Goal: Task Accomplishment & Management: Use online tool/utility

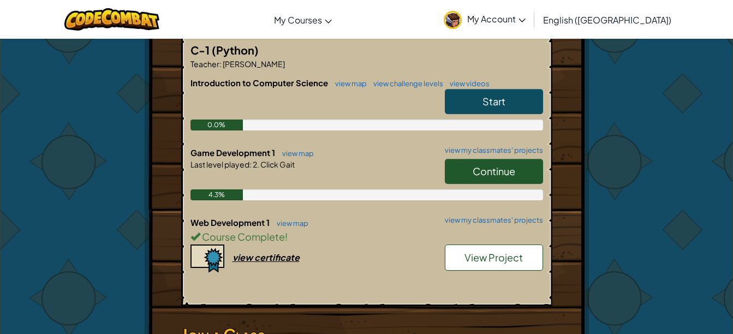
scroll to position [219, 0]
click at [465, 176] on link "Continue" at bounding box center [494, 170] width 98 height 25
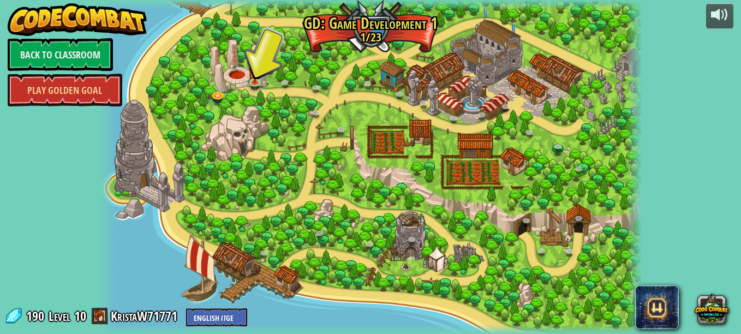
click at [239, 70] on div at bounding box center [371, 167] width 544 height 334
click at [253, 81] on img at bounding box center [254, 72] width 13 height 22
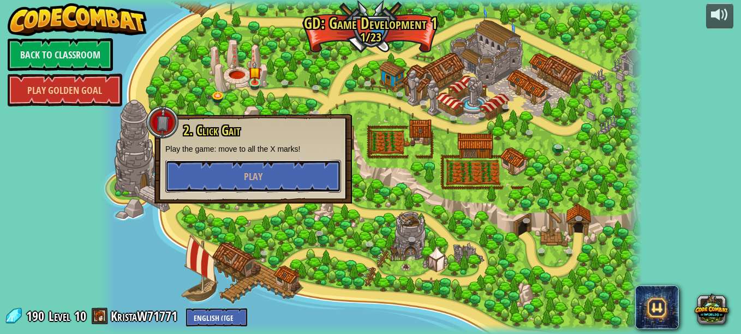
click at [304, 187] on button "Play" at bounding box center [253, 176] width 176 height 33
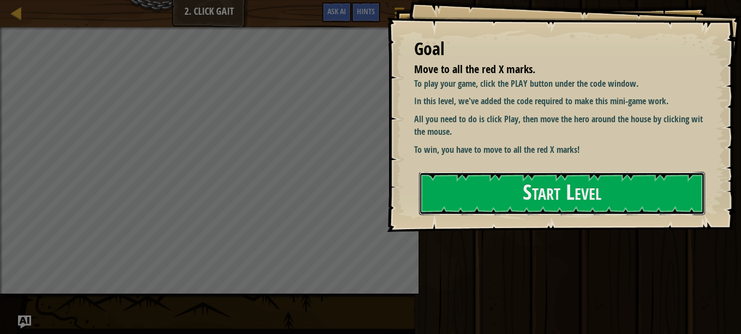
click at [555, 177] on button "Start Level" at bounding box center [562, 193] width 286 height 43
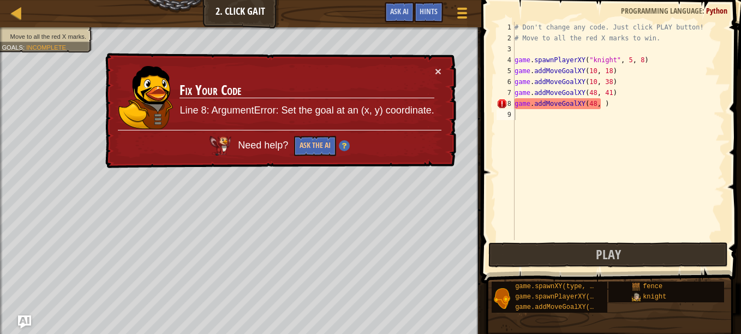
click at [432, 67] on td "Fix Your Code Line 8: ArgumentError: Set the goal at an (x, y) coordinate." at bounding box center [306, 98] width 255 height 64
click at [441, 67] on button "×" at bounding box center [438, 71] width 7 height 11
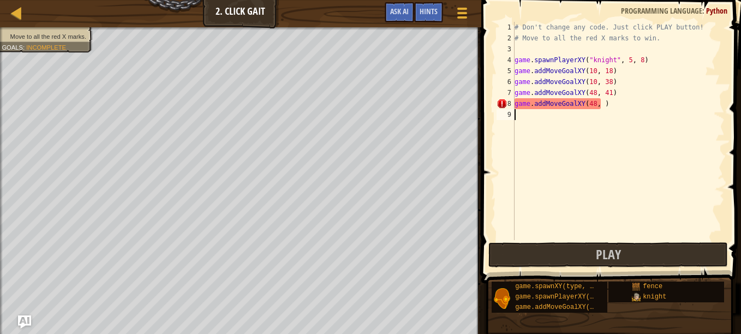
click at [623, 106] on div "# Don't change any code. Just click PLAY button! # Move to all the red X marks …" at bounding box center [619, 142] width 212 height 240
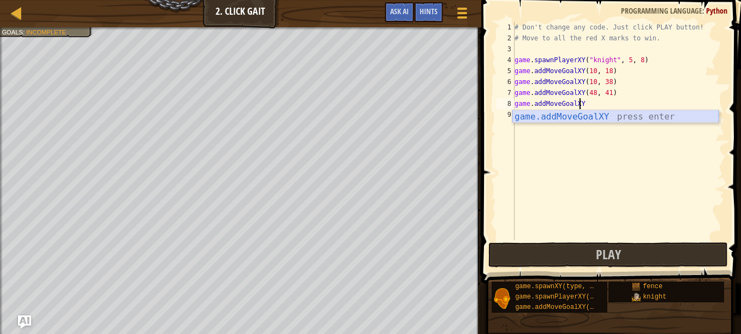
click at [601, 118] on div "game.addMoveGoalXY press enter" at bounding box center [616, 129] width 206 height 39
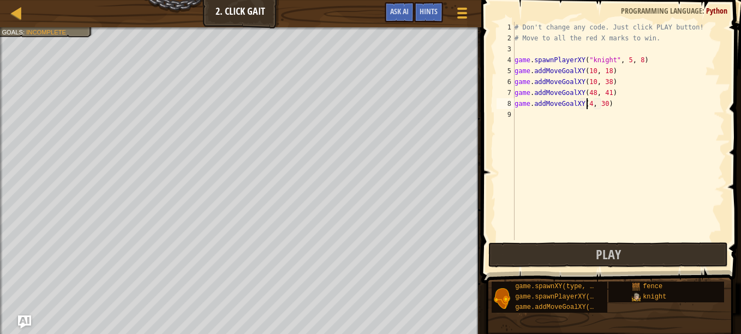
scroll to position [5, 6]
click at [607, 102] on div "# Don't change any code. Just click PLAY button! # Move to all the red X marks …" at bounding box center [619, 142] width 212 height 240
click at [605, 107] on div "# Don't change any code. Just click PLAY button! # Move to all the red X marks …" at bounding box center [619, 142] width 212 height 240
click at [614, 99] on div "# Don't change any code. Just click PLAY button! # Move to all the red X marks …" at bounding box center [619, 142] width 212 height 240
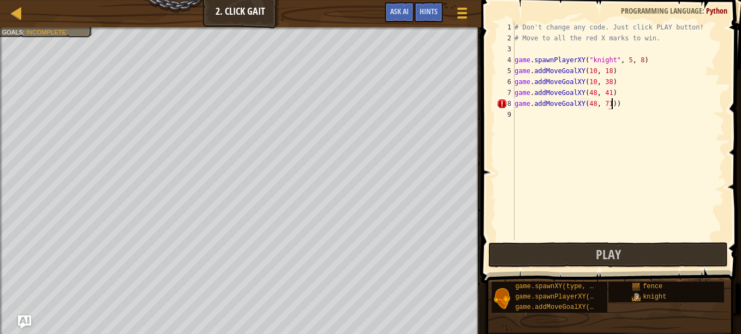
type textarea "game.addMoveGoalXY(48, 71)"
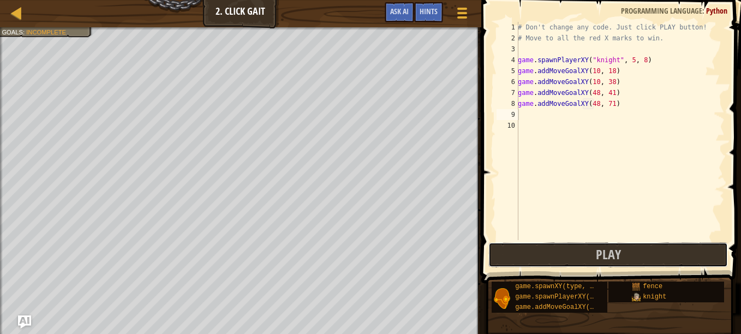
click at [550, 257] on button "Play" at bounding box center [609, 254] width 240 height 25
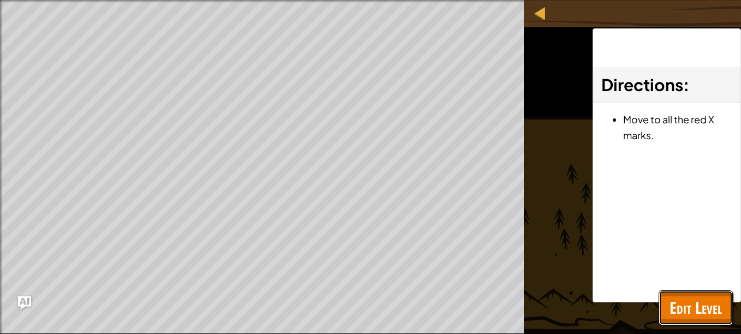
click at [693, 319] on button "Edit Level" at bounding box center [696, 307] width 74 height 35
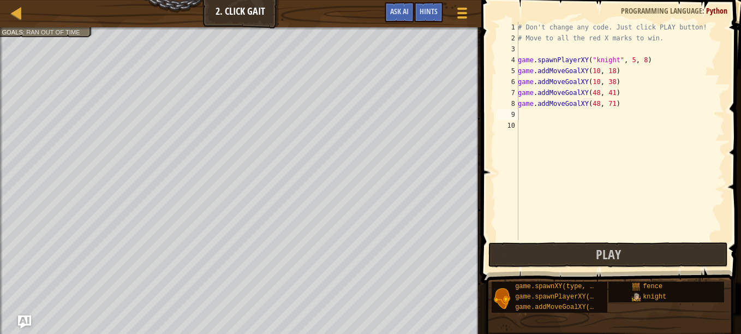
click at [570, 117] on div "# Don't change any code. Just click PLAY button! # Move to all the red X marks …" at bounding box center [620, 142] width 209 height 240
